Goal: Information Seeking & Learning: Learn about a topic

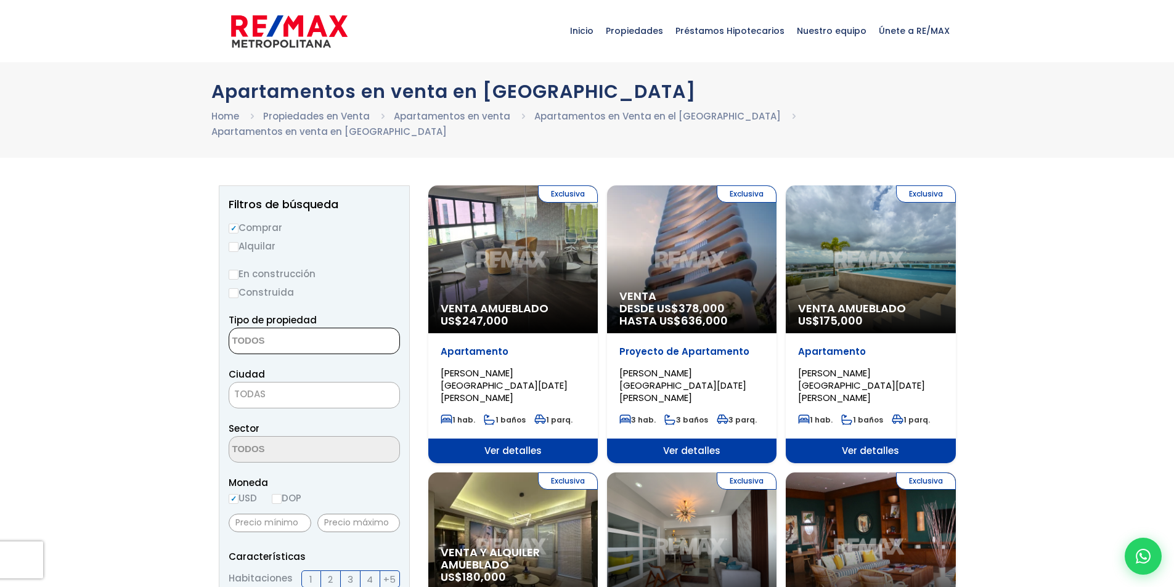
click at [317, 328] on textarea "Search" at bounding box center [289, 341] width 120 height 26
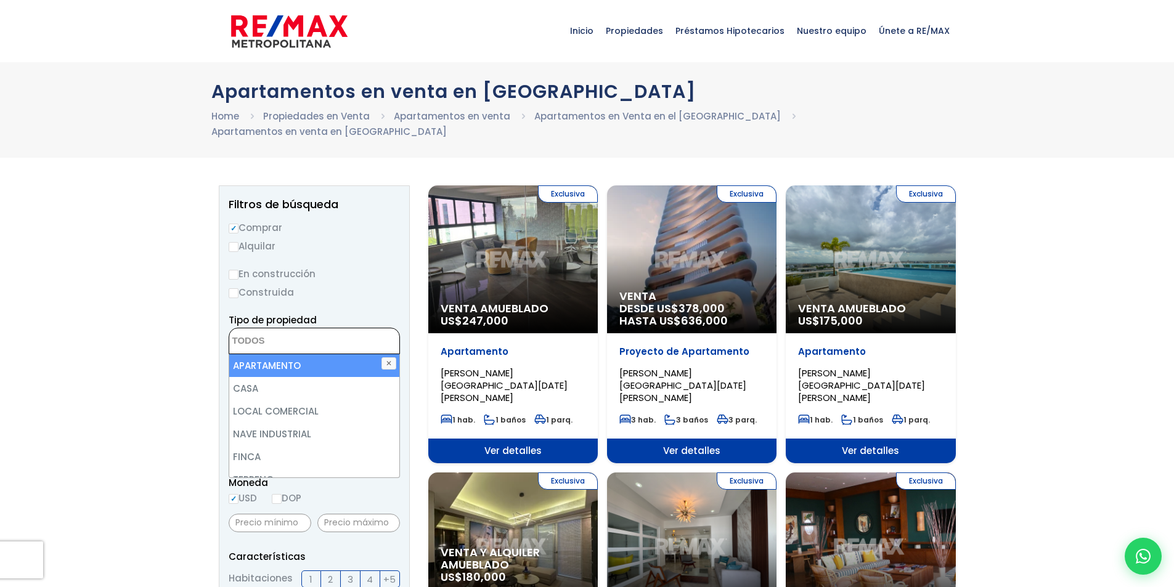
click at [310, 354] on li "APARTAMENTO" at bounding box center [314, 365] width 170 height 23
select select "apartment"
click at [301, 354] on li "APARTAMENTO" at bounding box center [314, 365] width 170 height 23
click at [305, 354] on li "APARTAMENTO" at bounding box center [314, 365] width 170 height 23
select select "apartment"
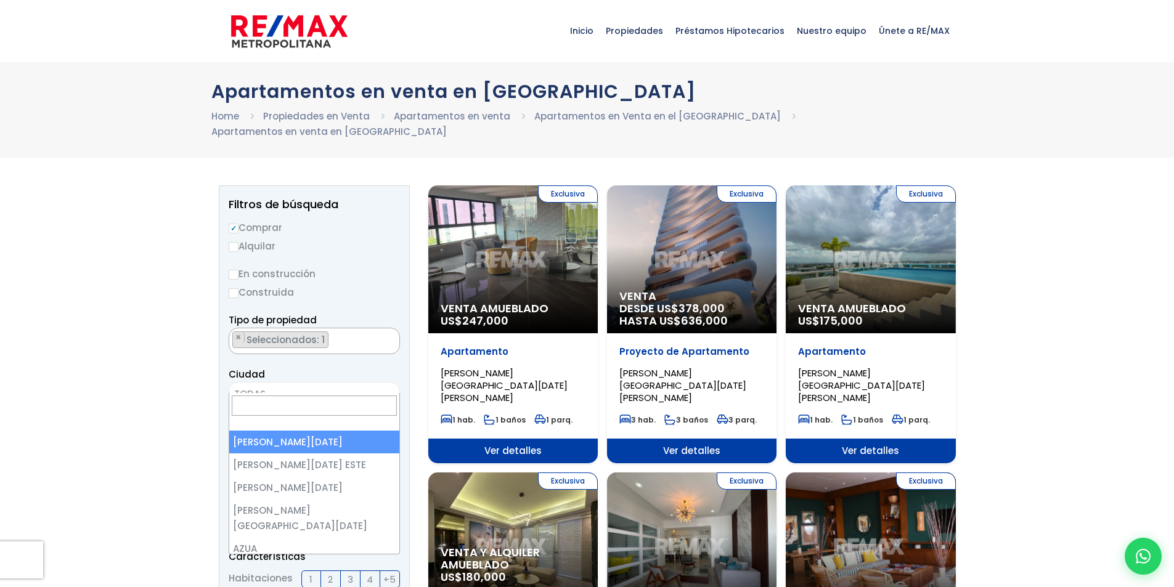
click at [298, 386] on span "TODAS" at bounding box center [314, 394] width 170 height 17
select select "1"
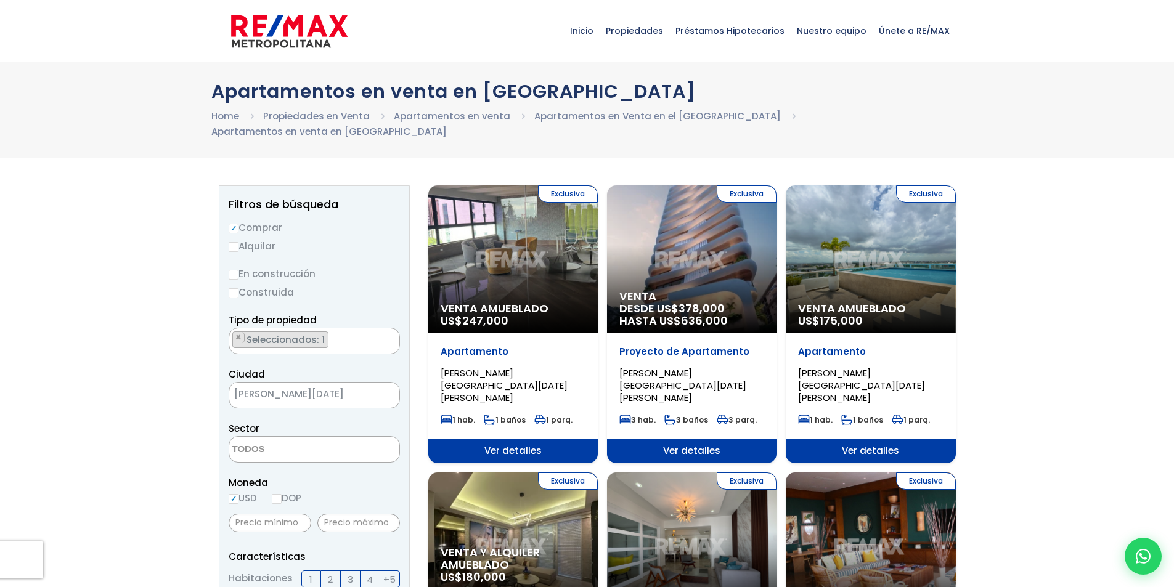
click at [296, 444] on textarea "Search" at bounding box center [289, 450] width 120 height 26
type textarea "pian"
click at [294, 463] on li "PIANTINI" at bounding box center [314, 474] width 170 height 23
select select "156"
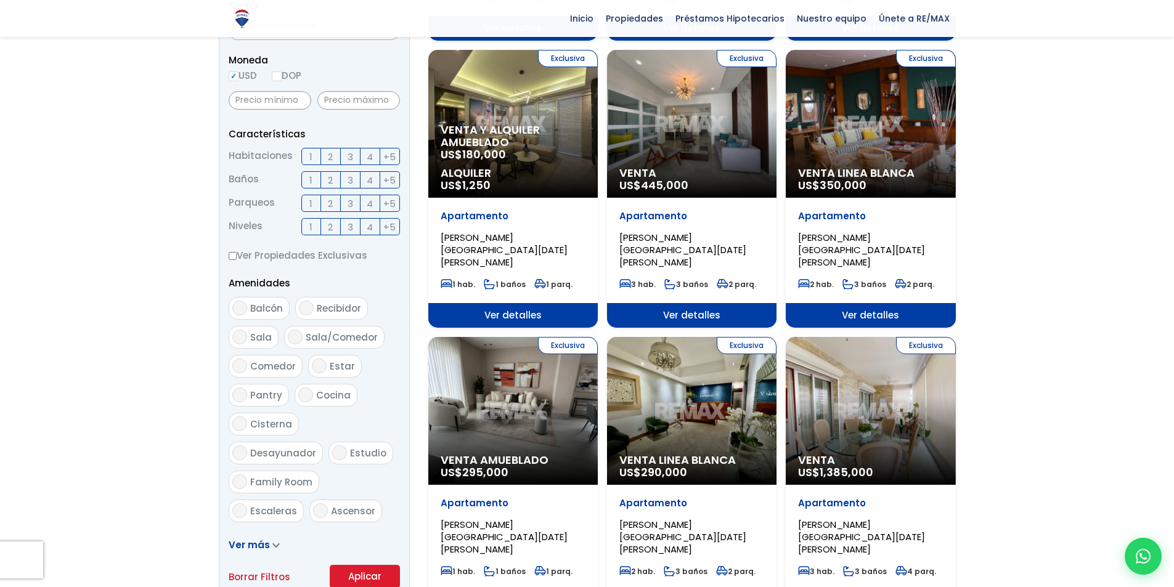
scroll to position [408, 0]
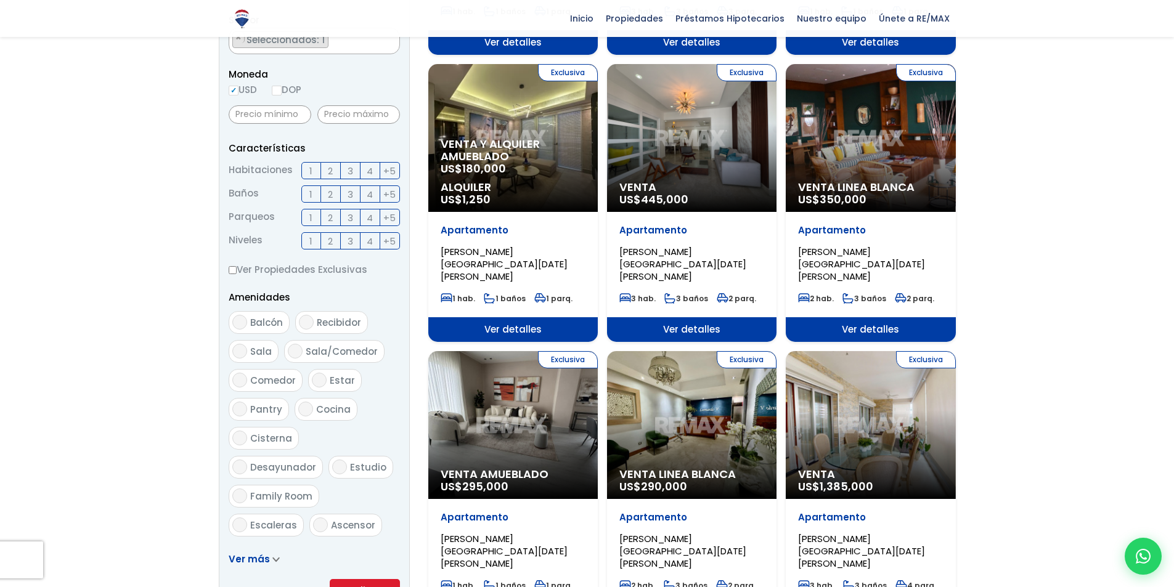
click at [311, 163] on span "1" at bounding box center [310, 170] width 3 height 15
click at [0, 0] on input "1" at bounding box center [0, 0] width 0 height 0
click at [365, 579] on button "Aplicar" at bounding box center [365, 590] width 70 height 23
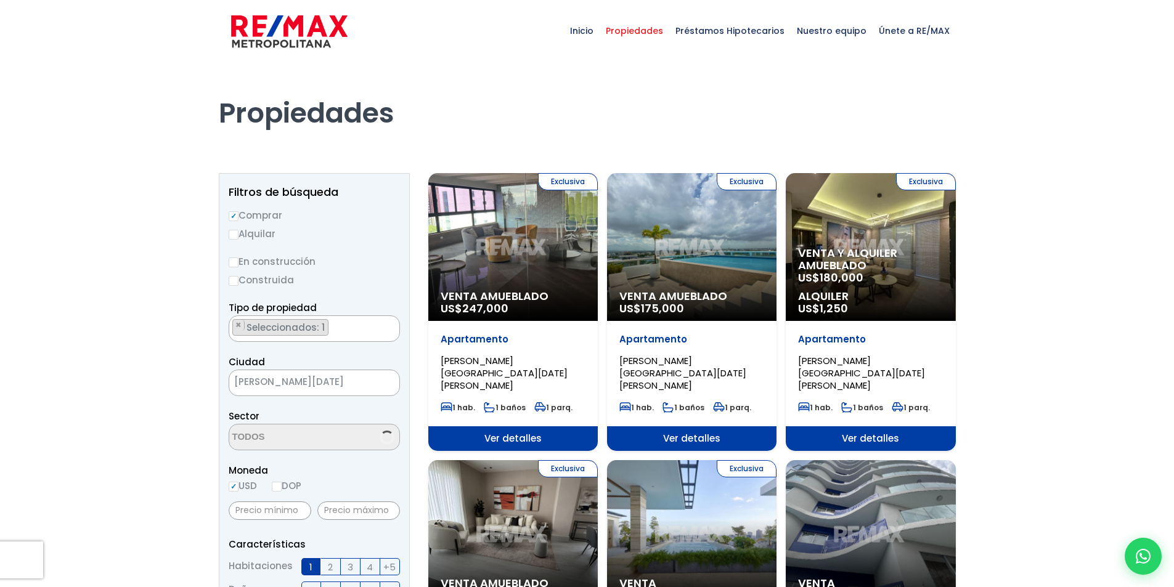
select select "156"
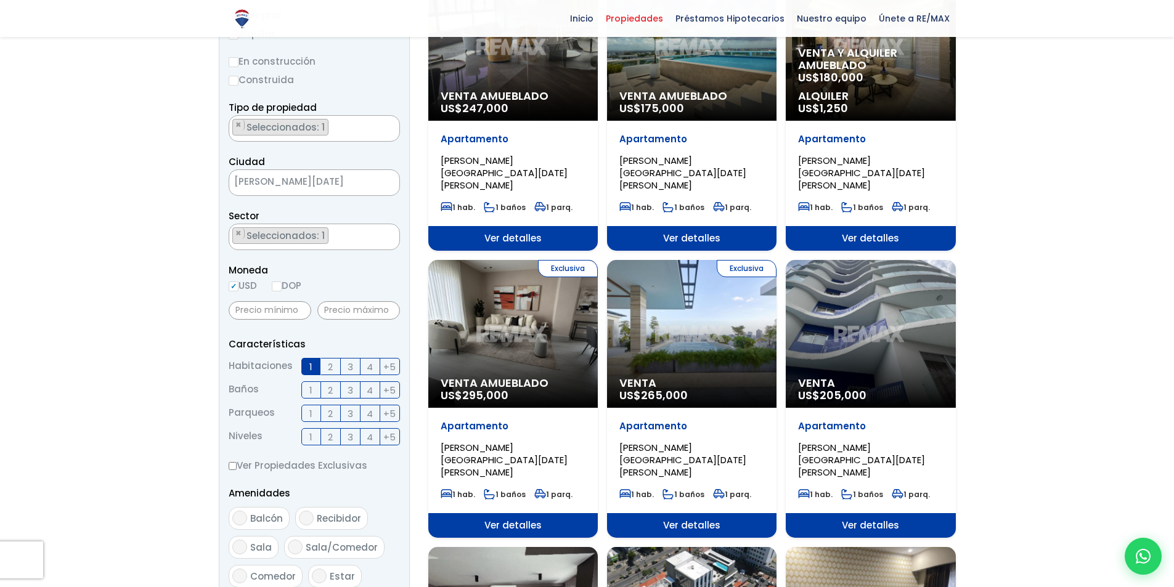
scroll to position [231, 0]
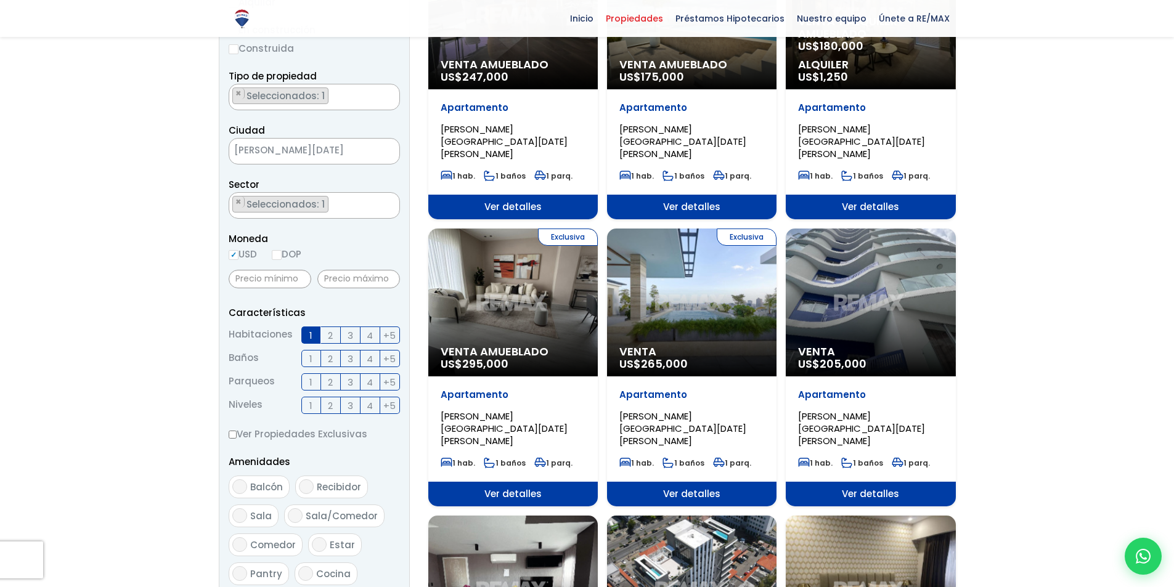
click at [521, 295] on div "Exclusiva Venta Amueblado US$ 295,000" at bounding box center [512, 303] width 169 height 148
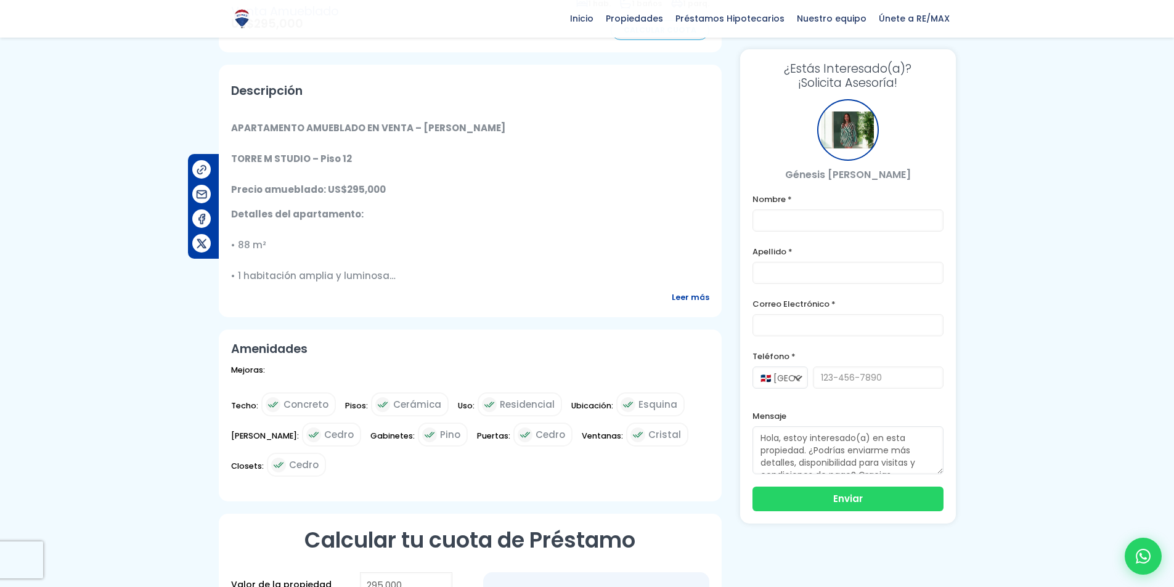
scroll to position [367, 0]
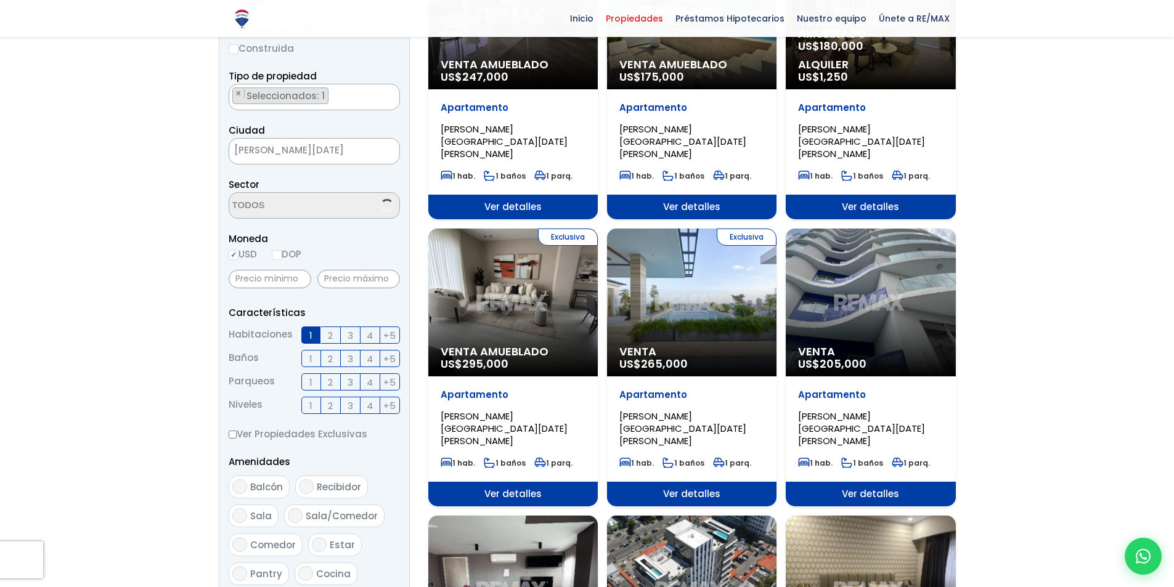
scroll to position [2778, 0]
select select "156"
